Goal: Task Accomplishment & Management: Manage account settings

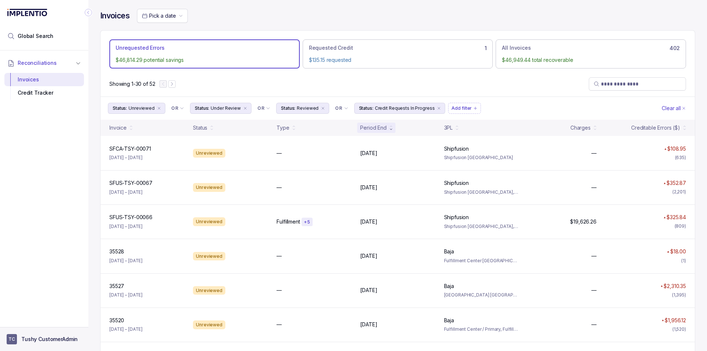
click at [29, 332] on aside "TC Tushy CustomerAdmin" at bounding box center [44, 339] width 88 height 24
click at [43, 339] on p "Tushy CustomerAdmin" at bounding box center [49, 339] width 56 height 7
click at [44, 322] on p "Logout" at bounding box center [48, 323] width 61 height 7
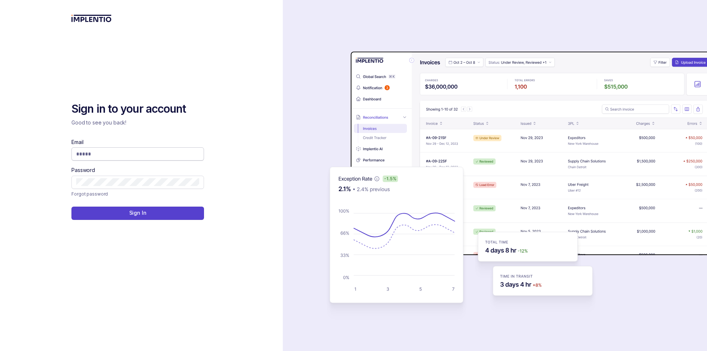
click at [135, 154] on input "Email" at bounding box center [137, 153] width 123 height 7
click at [147, 150] on input "Email" at bounding box center [137, 153] width 123 height 7
type input "**********"
